Goal: Navigation & Orientation: Find specific page/section

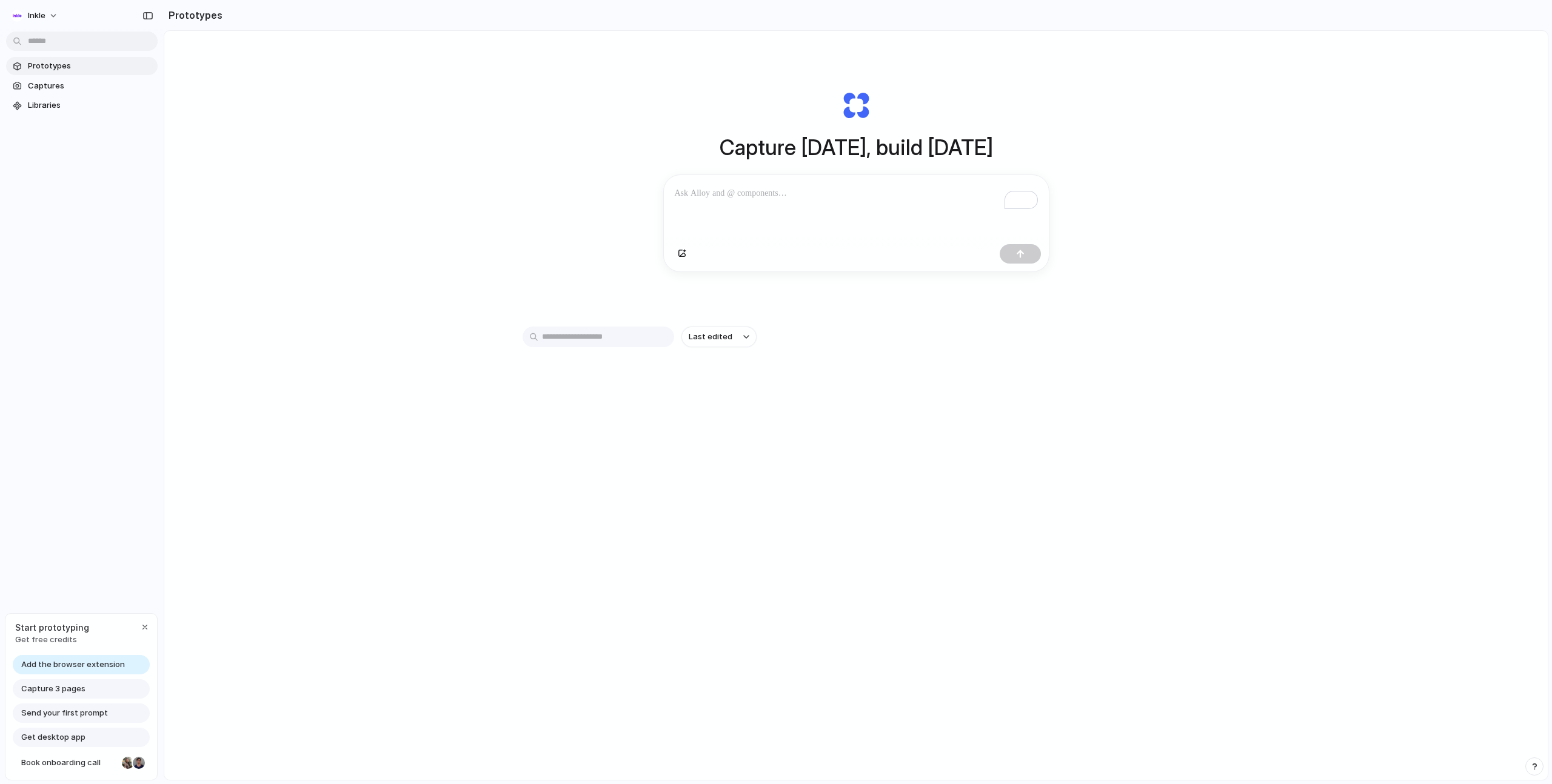
click at [968, 282] on div "Capture [DATE], build [DATE] Clone web app Clone screenshot Start from existing…" at bounding box center [856, 181] width 485 height 271
click at [951, 403] on div "Last edited" at bounding box center [856, 380] width 667 height 106
